Goal: Book appointment/travel/reservation

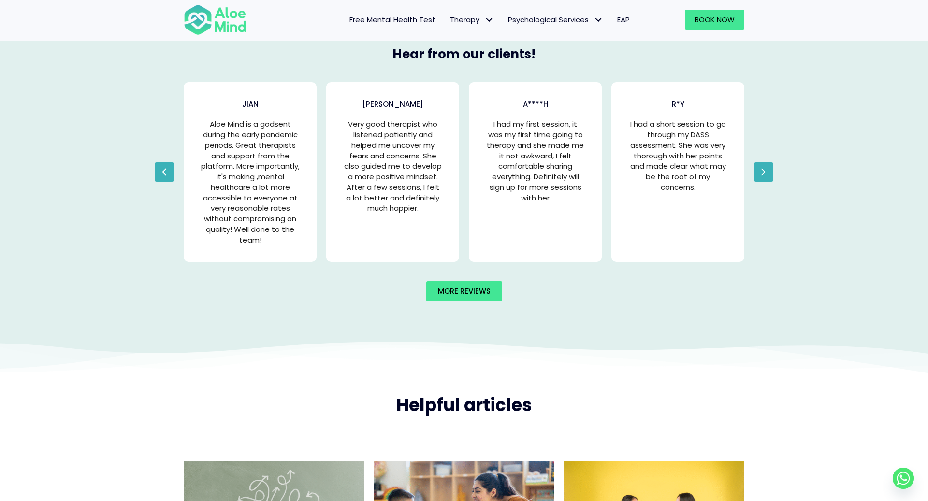
scroll to position [1126, 0]
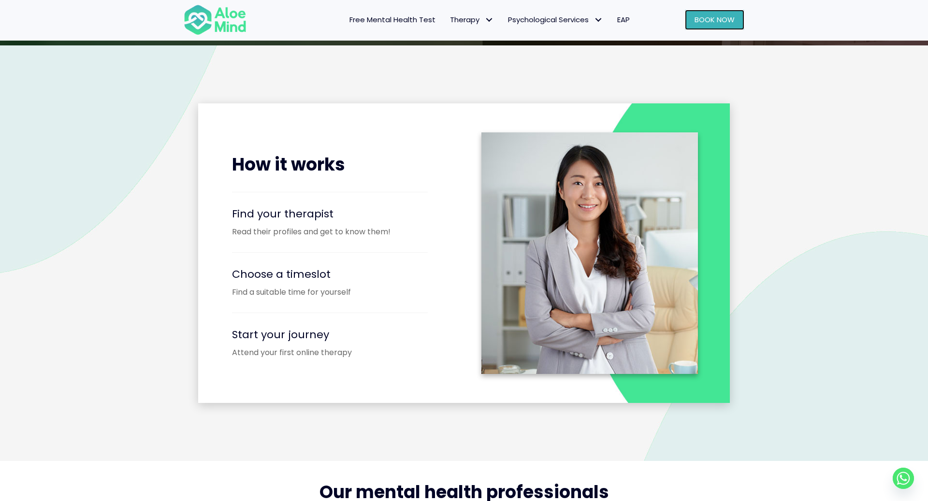
click at [701, 24] on span "Book Now" at bounding box center [715, 20] width 40 height 10
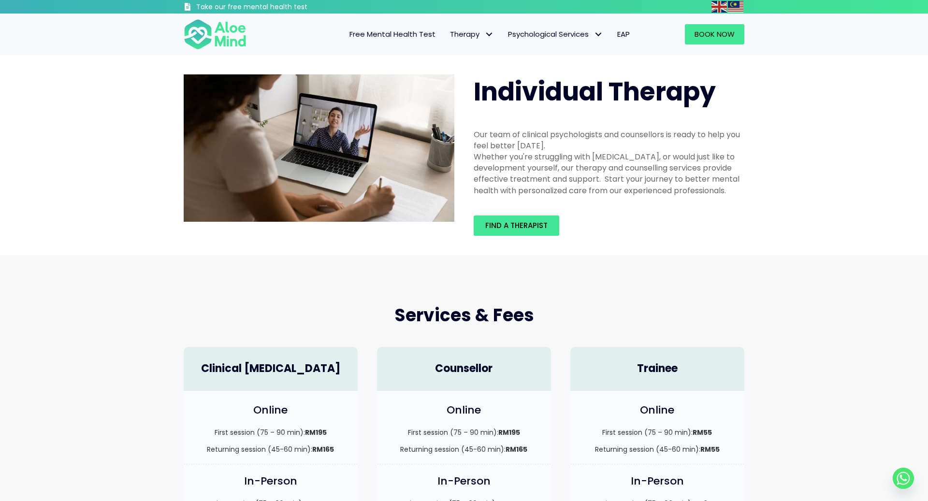
scroll to position [18, 0]
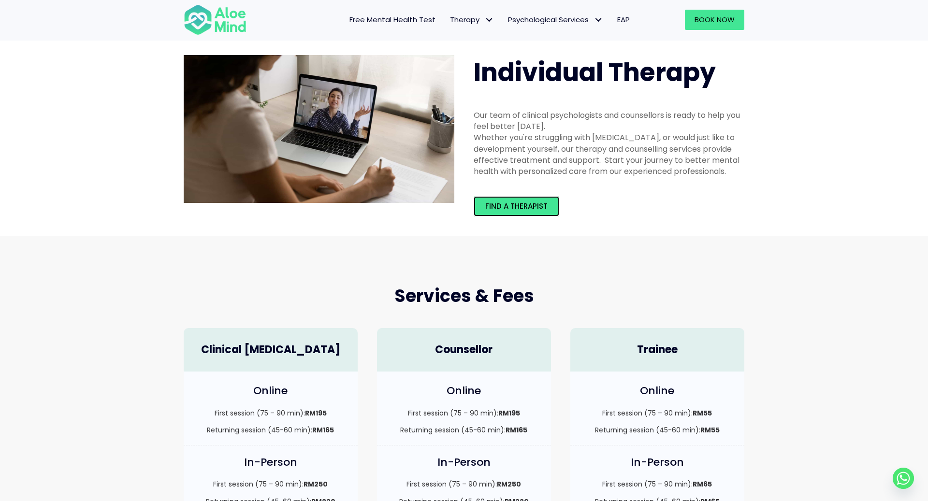
click at [503, 211] on span "Find a therapist" at bounding box center [516, 206] width 62 height 10
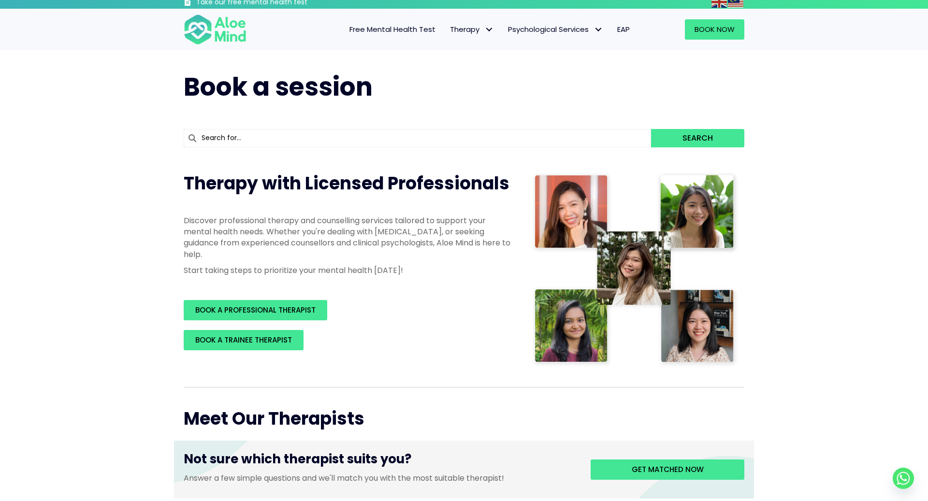
scroll to position [4, 0]
click at [274, 316] on link "BOOK A PROFESSIONAL THERAPIST" at bounding box center [256, 311] width 144 height 20
